Goal: Navigation & Orientation: Find specific page/section

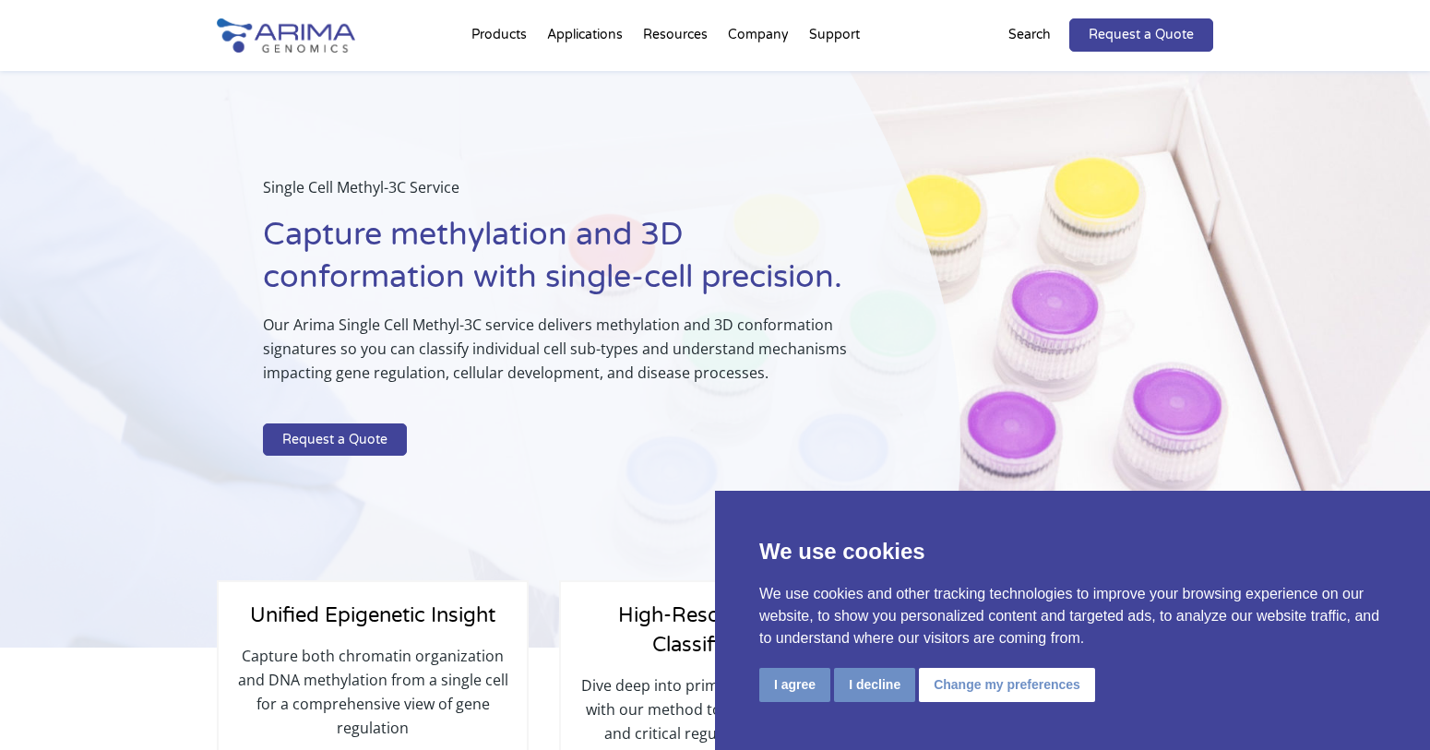
scroll to position [42, 0]
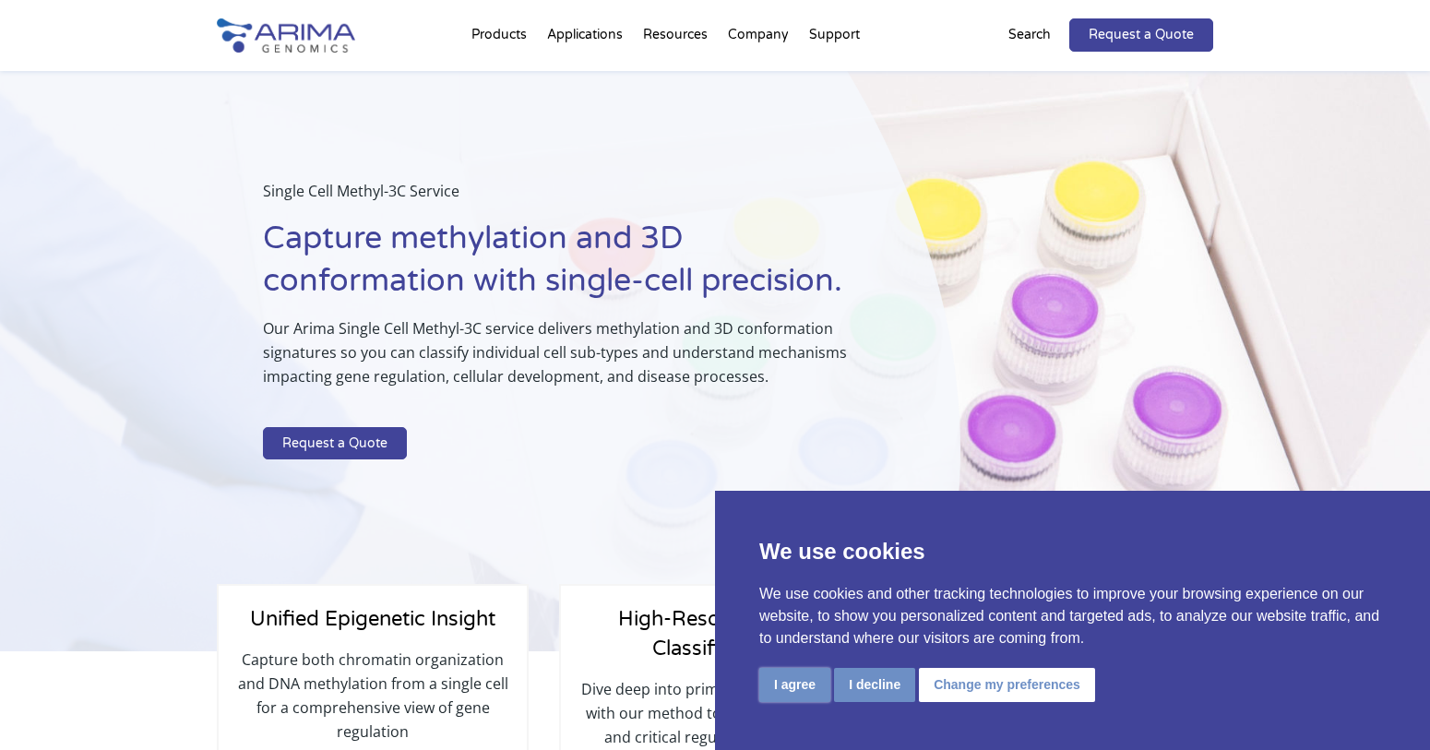
click at [799, 685] on button "I agree" at bounding box center [794, 685] width 71 height 34
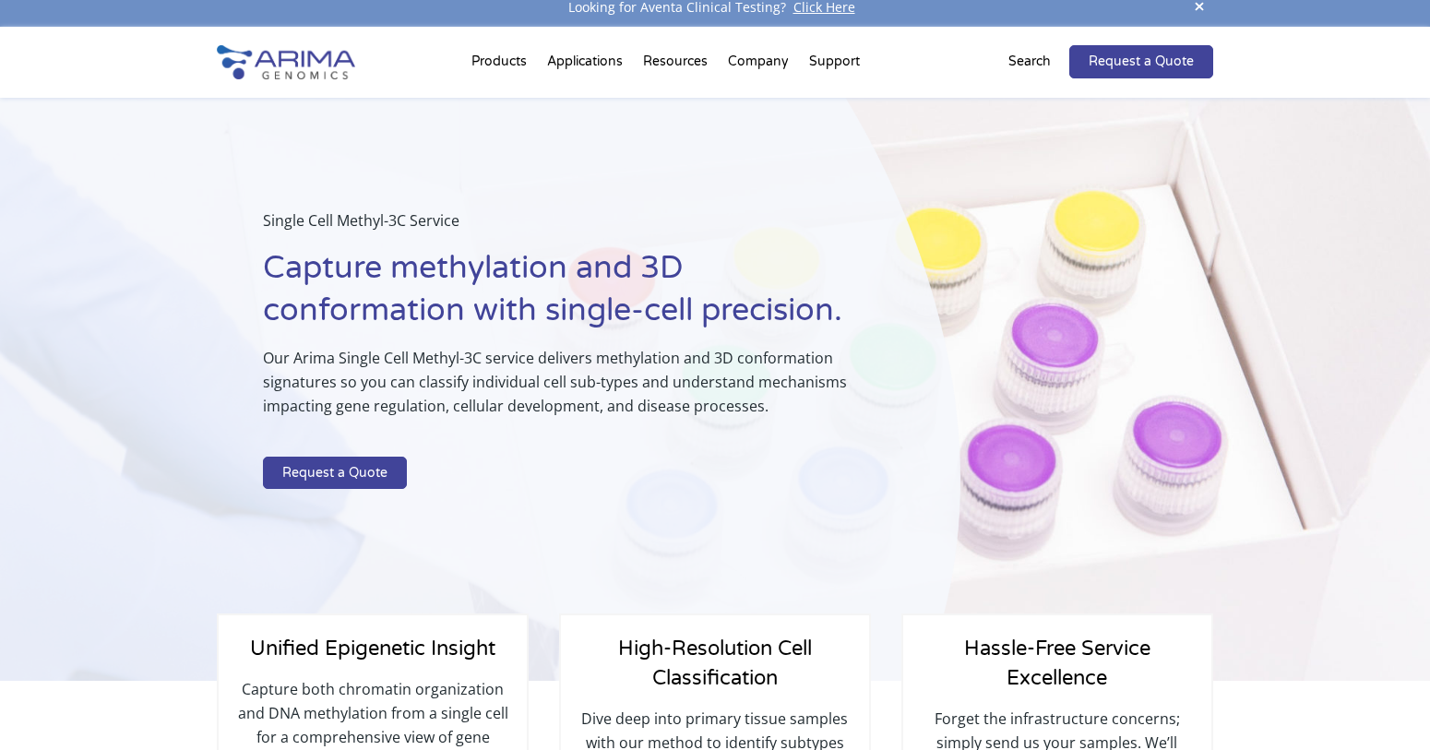
scroll to position [0, 0]
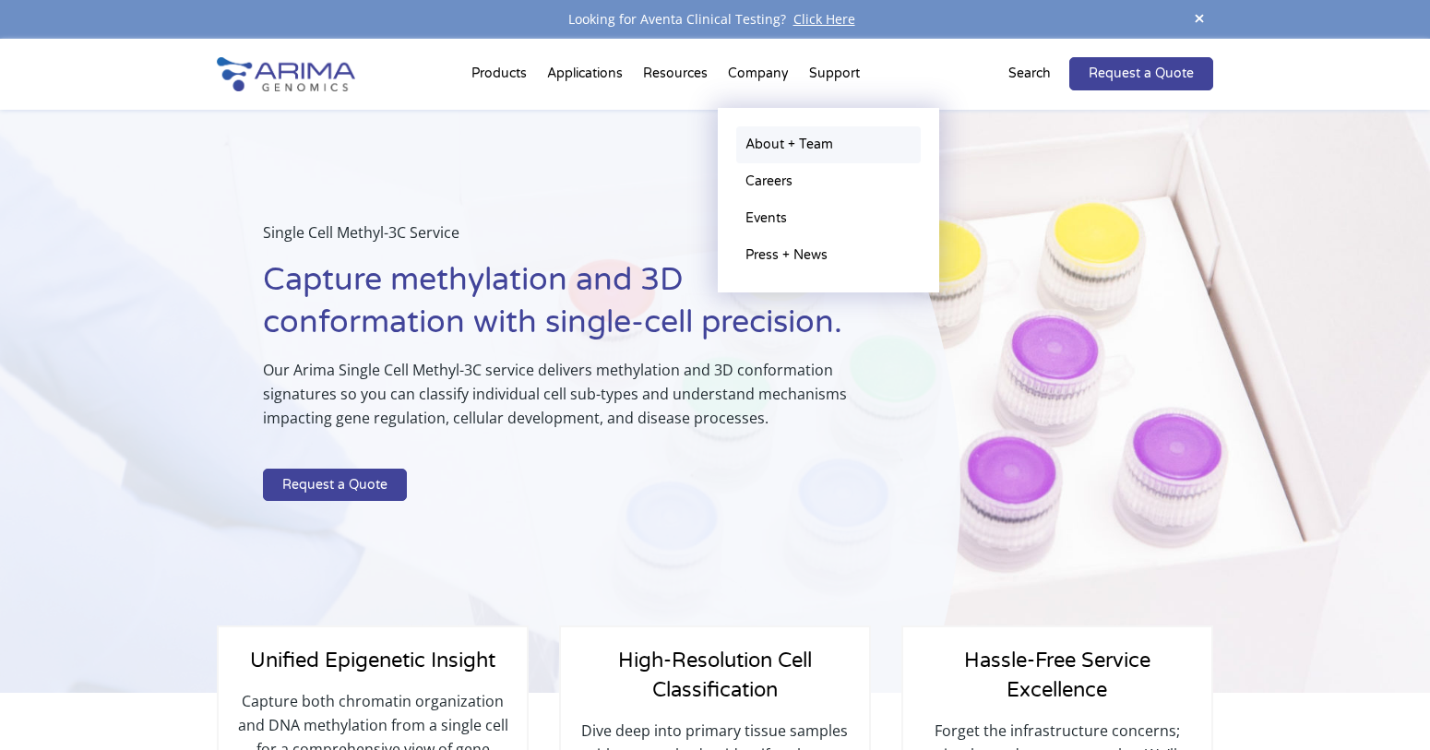
click at [766, 138] on link "About + Team" at bounding box center [828, 144] width 185 height 37
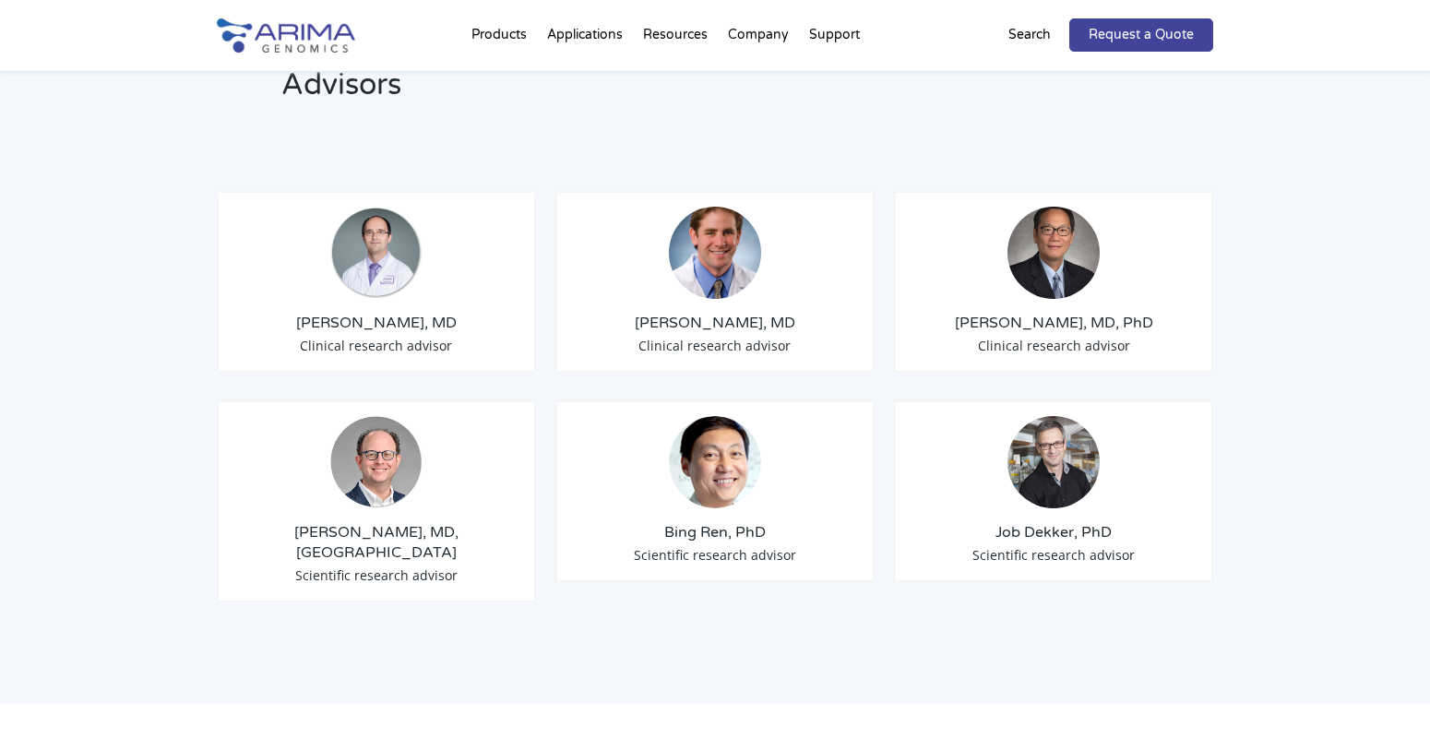
scroll to position [2177, 0]
